Goal: Check status: Check status

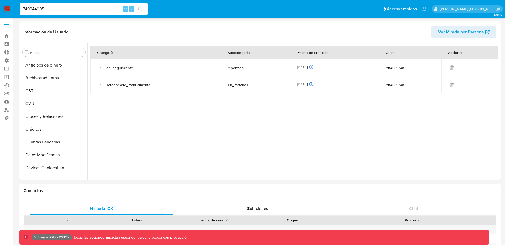
select select "10"
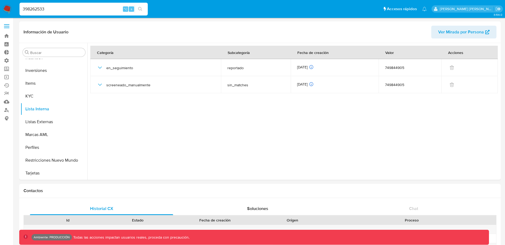
type input "398262533"
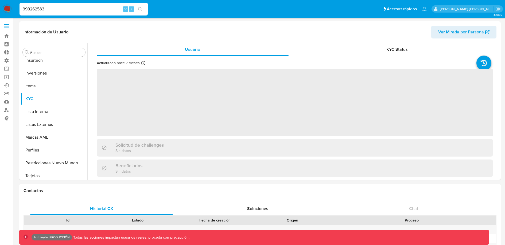
scroll to position [251, 0]
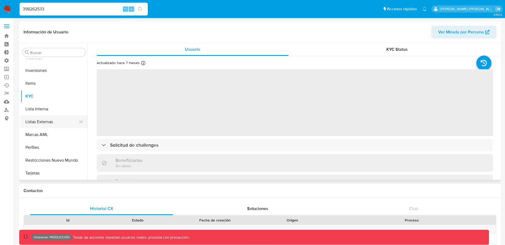
click at [36, 115] on button "Listas Externas" at bounding box center [52, 121] width 63 height 13
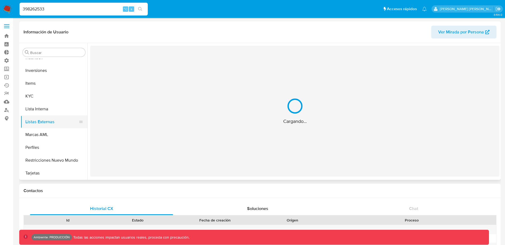
select select "10"
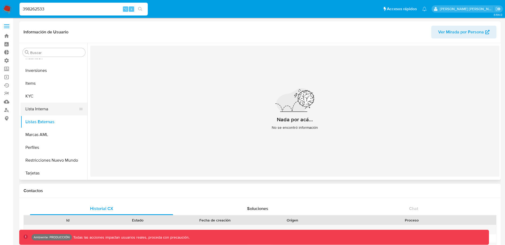
click at [34, 107] on button "Lista Interna" at bounding box center [52, 109] width 63 height 13
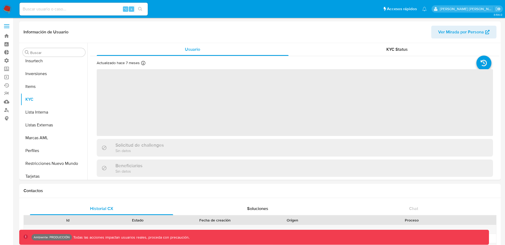
scroll to position [251, 0]
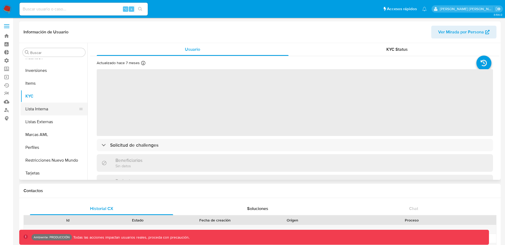
click at [48, 108] on button "Lista Interna" at bounding box center [52, 109] width 63 height 13
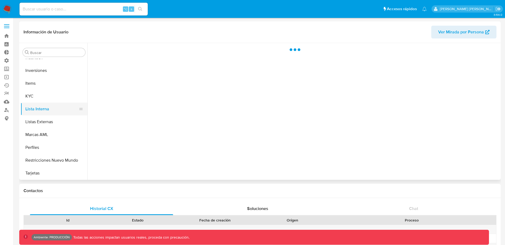
select select "10"
